Goal: Task Accomplishment & Management: Use online tool/utility

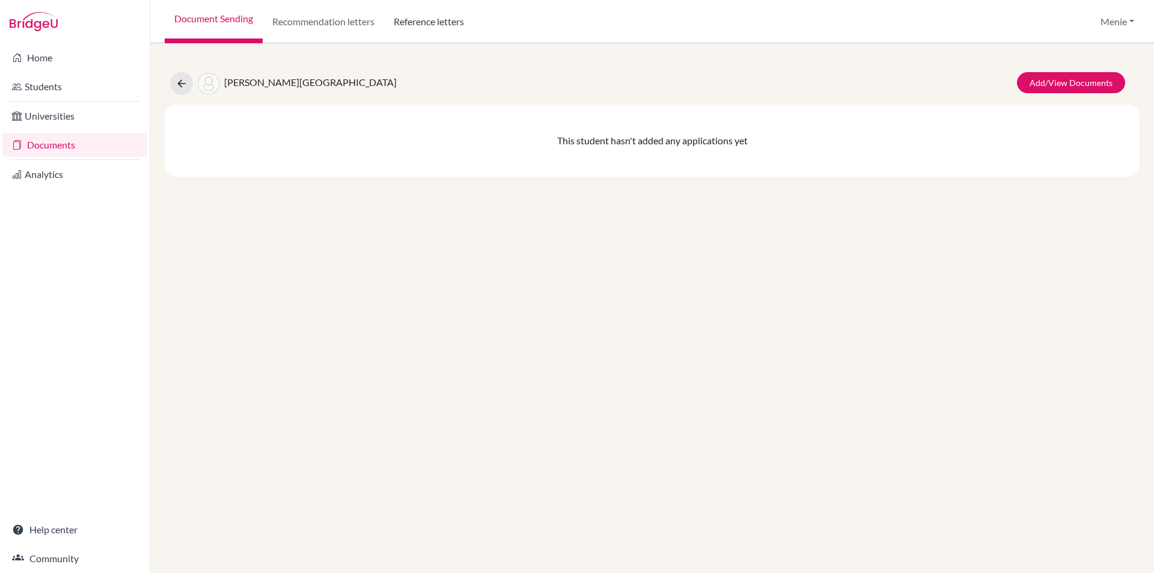
drag, startPoint x: 438, startPoint y: 18, endPoint x: 416, endPoint y: 14, distance: 21.9
click at [438, 18] on link "Reference letters" at bounding box center [429, 21] width 90 height 43
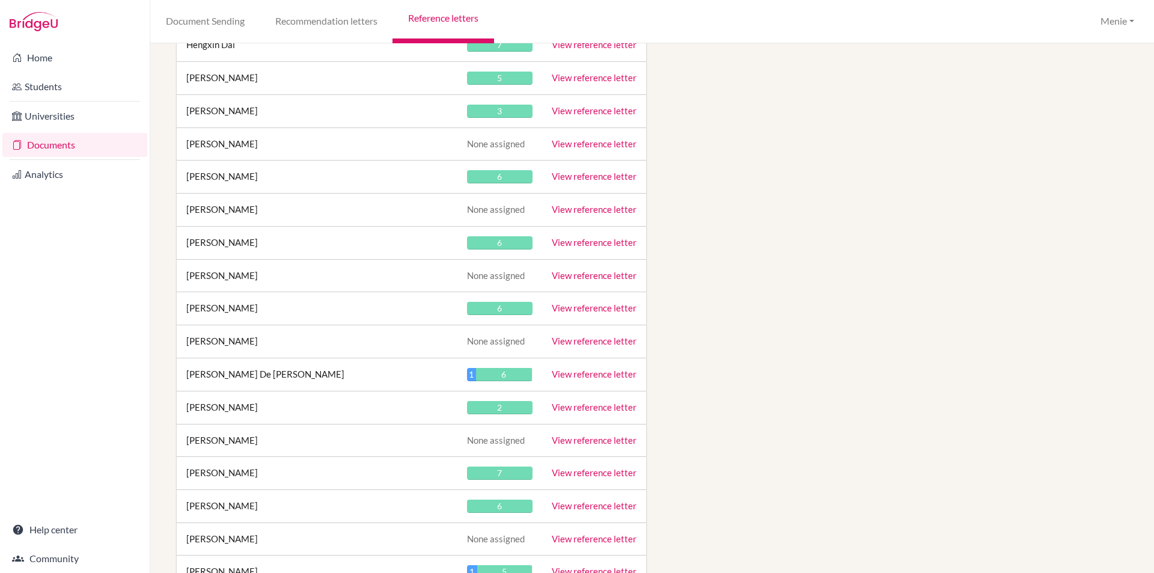
scroll to position [10707, 0]
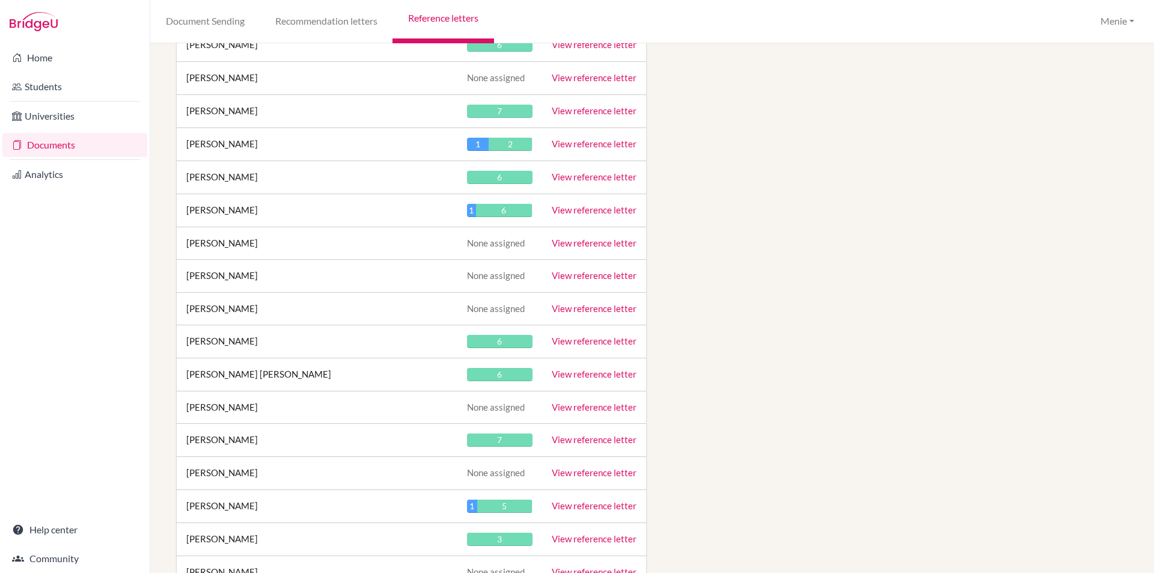
click at [590, 340] on link "View reference letter" at bounding box center [594, 340] width 85 height 11
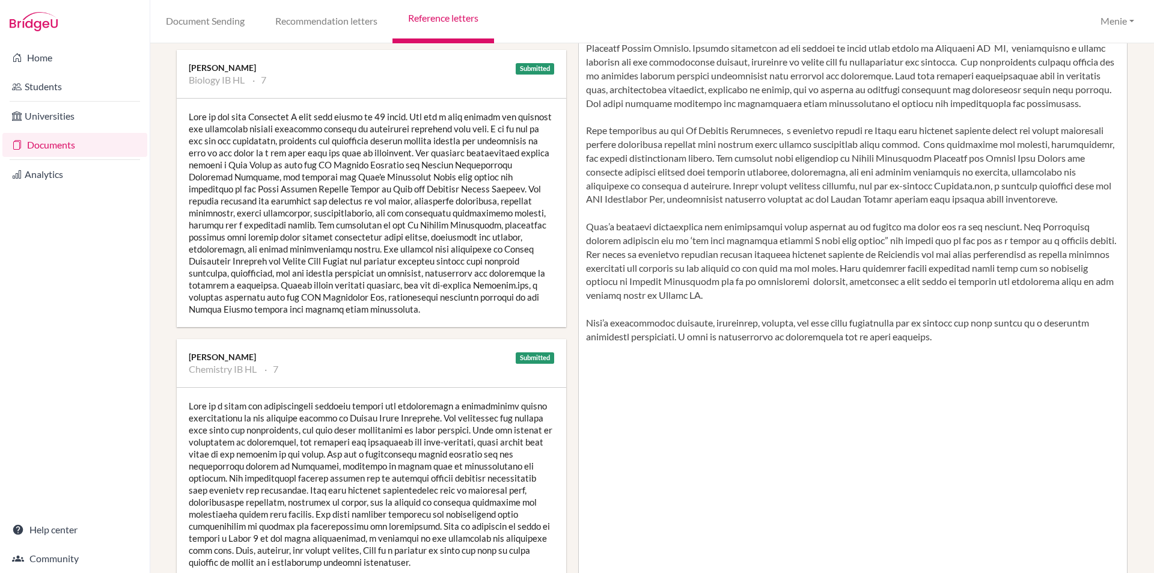
scroll to position [180, 0]
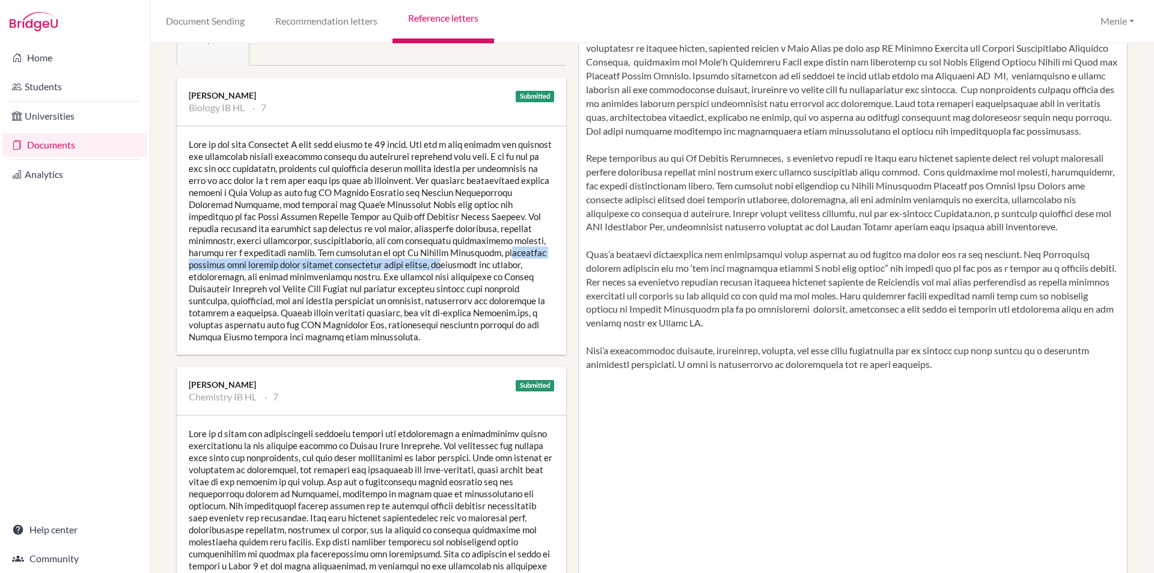
drag, startPoint x: 198, startPoint y: 263, endPoint x: 419, endPoint y: 272, distance: 221.4
click at [480, 264] on div at bounding box center [371, 240] width 389 height 228
click at [370, 275] on div at bounding box center [371, 240] width 389 height 228
drag, startPoint x: 189, startPoint y: 264, endPoint x: 454, endPoint y: 266, distance: 264.4
click at [469, 267] on div at bounding box center [371, 240] width 389 height 228
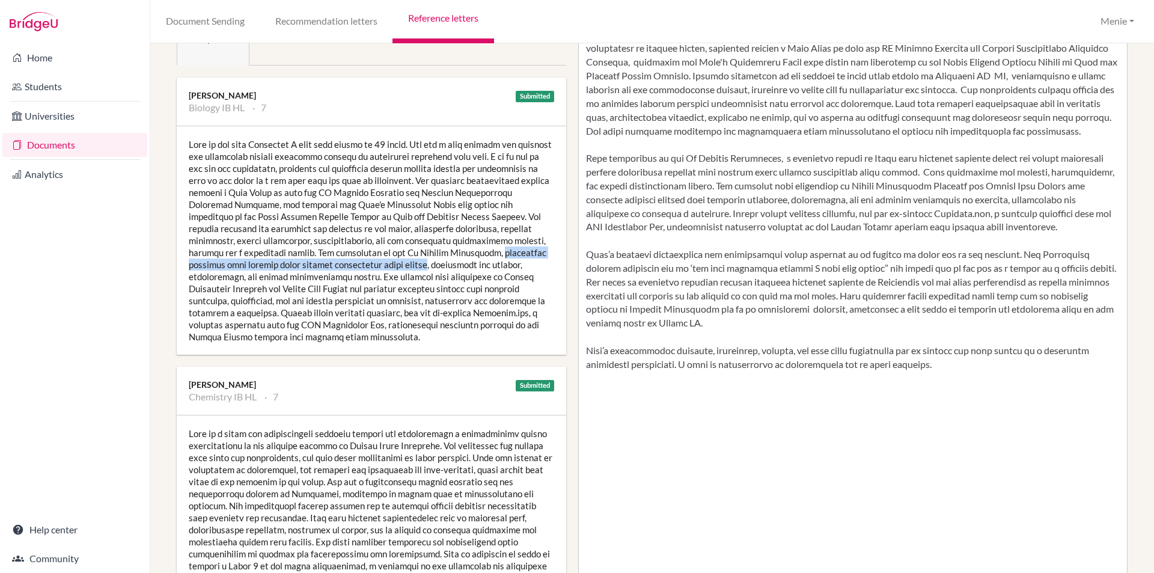
copy div "supporting children with special needs through therapeutic horse riding"
